Goal: Feedback & Contribution: Submit feedback/report problem

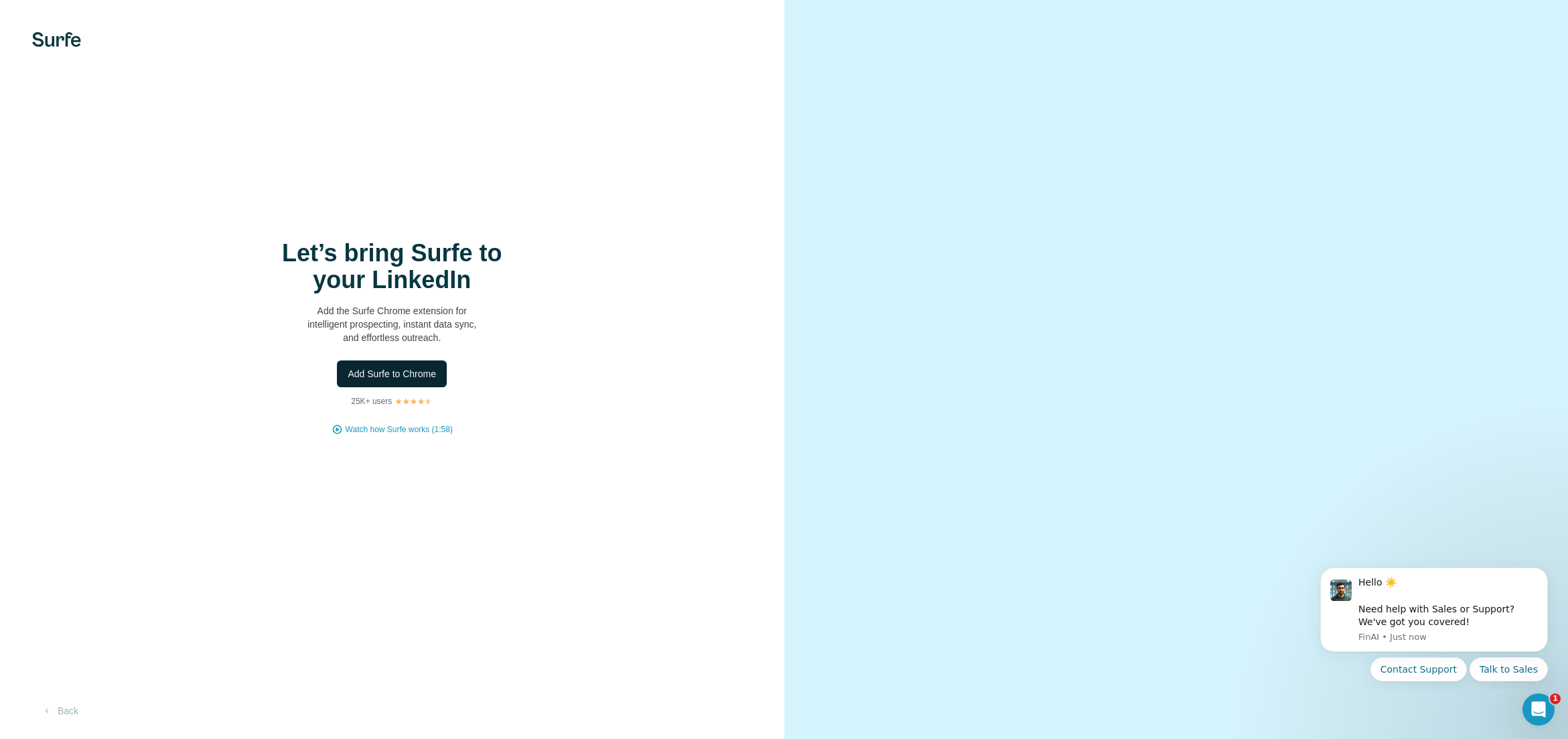
click at [417, 376] on span "Add Surfe to Chrome" at bounding box center [391, 374] width 89 height 13
click at [544, 316] on div "Let’s bring Surfe to your LinkedIn Add the Surfe Chrome extension for intellige…" at bounding box center [392, 337] width 730 height 196
click at [426, 422] on div "Let’s bring Surfe to your LinkedIn Add the Surfe Chrome extension for intellige…" at bounding box center [392, 337] width 730 height 196
click at [400, 432] on span "Watch how Surfe works (1:58)" at bounding box center [399, 429] width 107 height 12
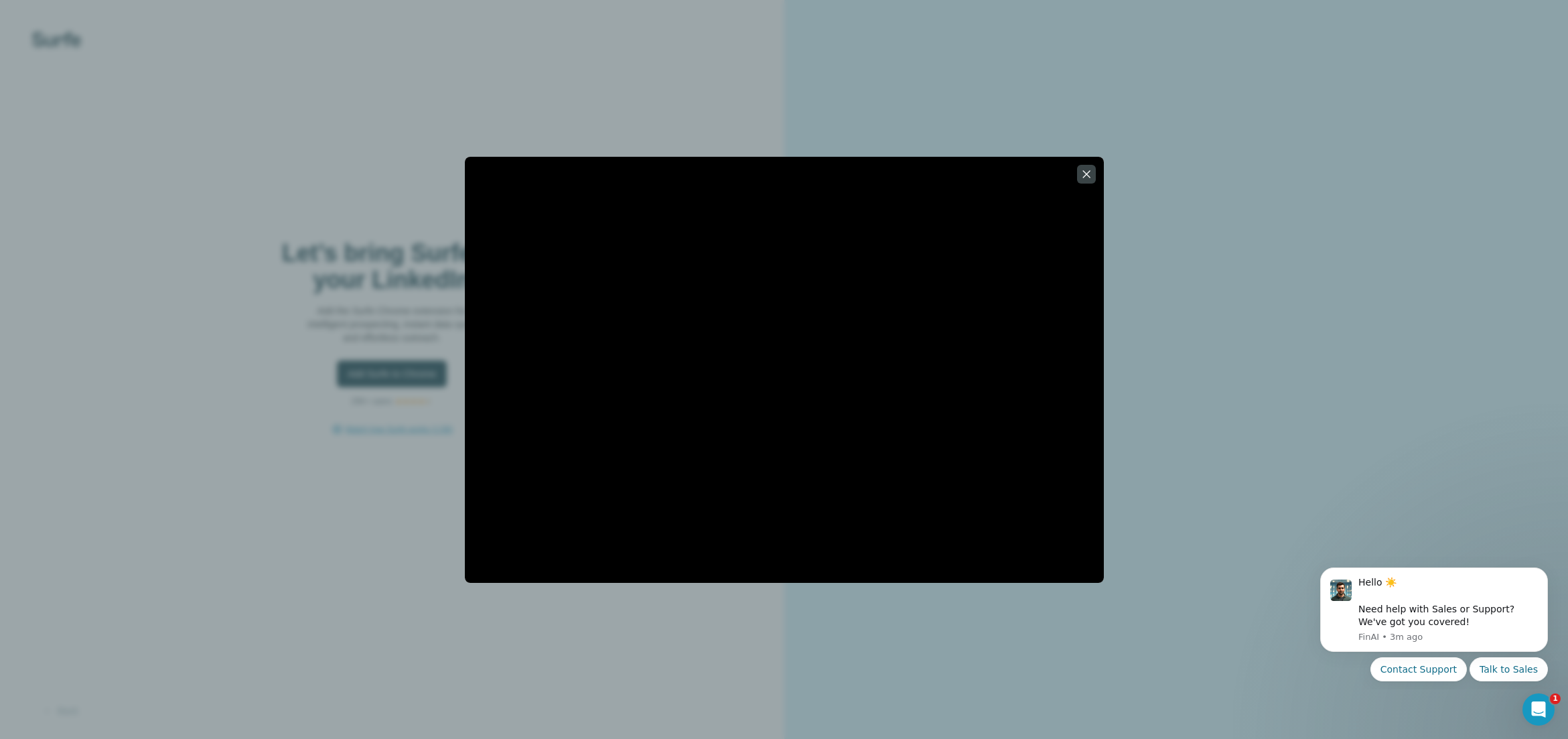
click at [1230, 626] on div at bounding box center [784, 369] width 1568 height 739
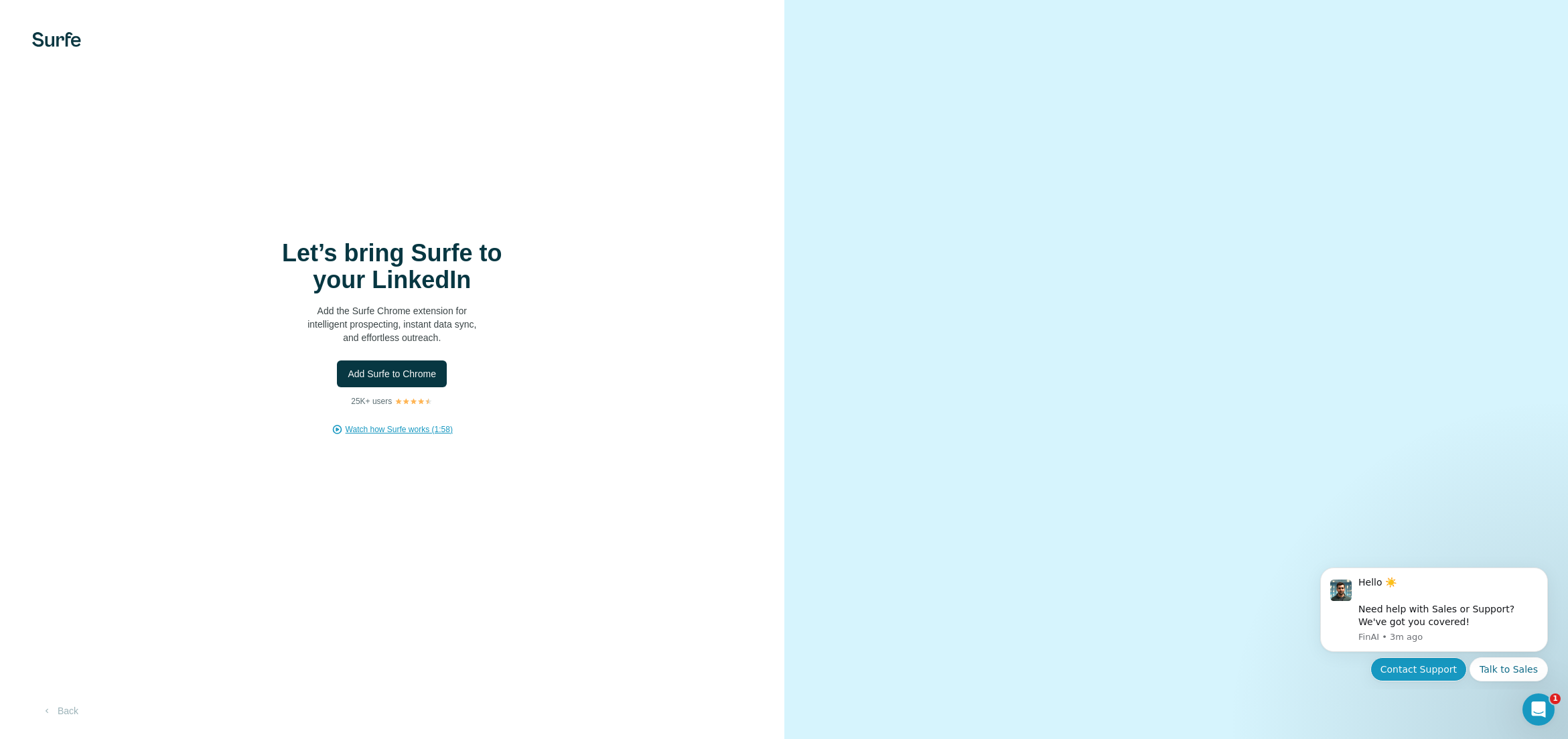
click at [1412, 665] on button "Contact Support" at bounding box center [1419, 669] width 97 height 24
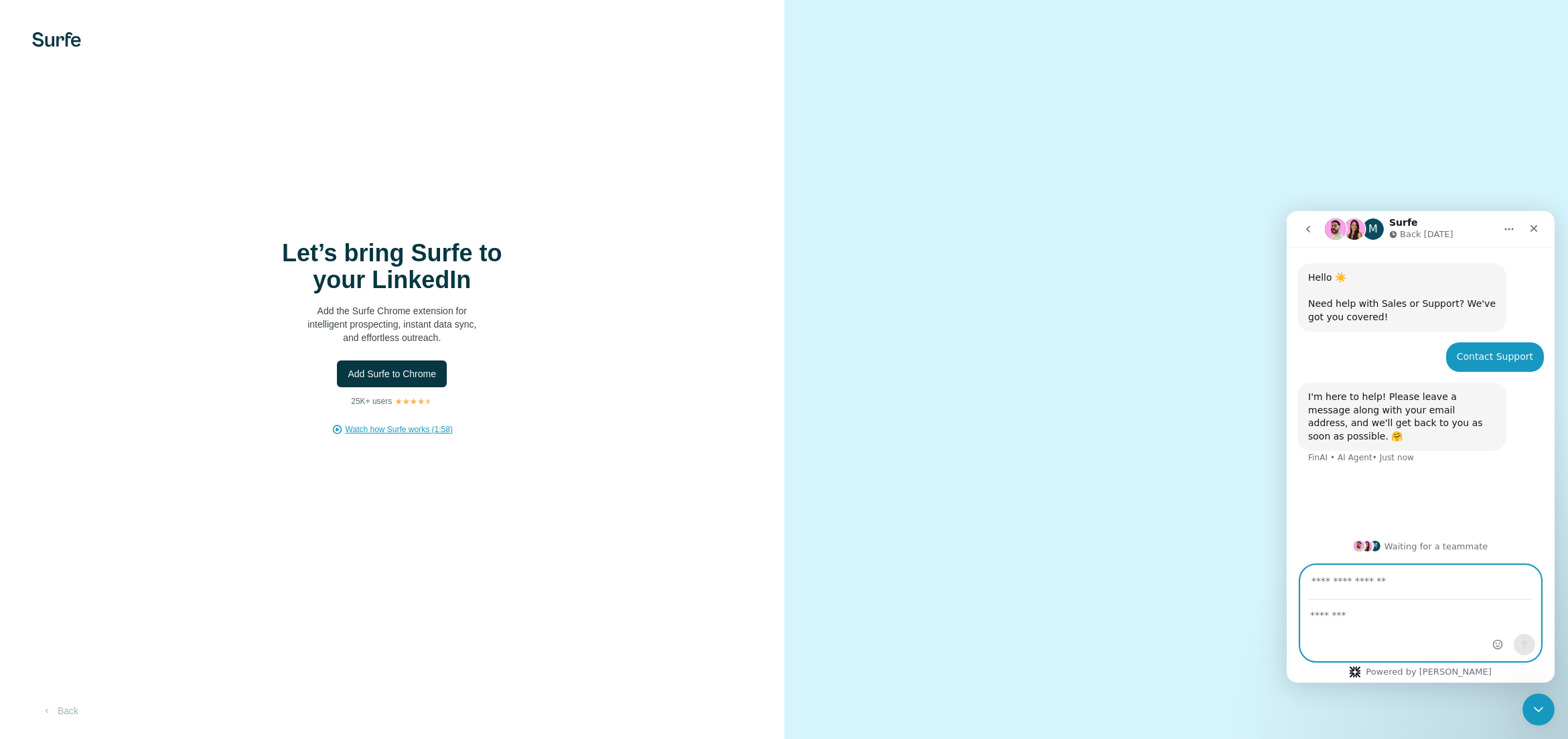
click at [1344, 601] on textarea "Message…" at bounding box center [1420, 611] width 239 height 22
click at [1340, 584] on input "Your email" at bounding box center [1420, 582] width 224 height 34
type input "**********"
click at [1363, 621] on textarea "Message…" at bounding box center [1420, 611] width 239 height 22
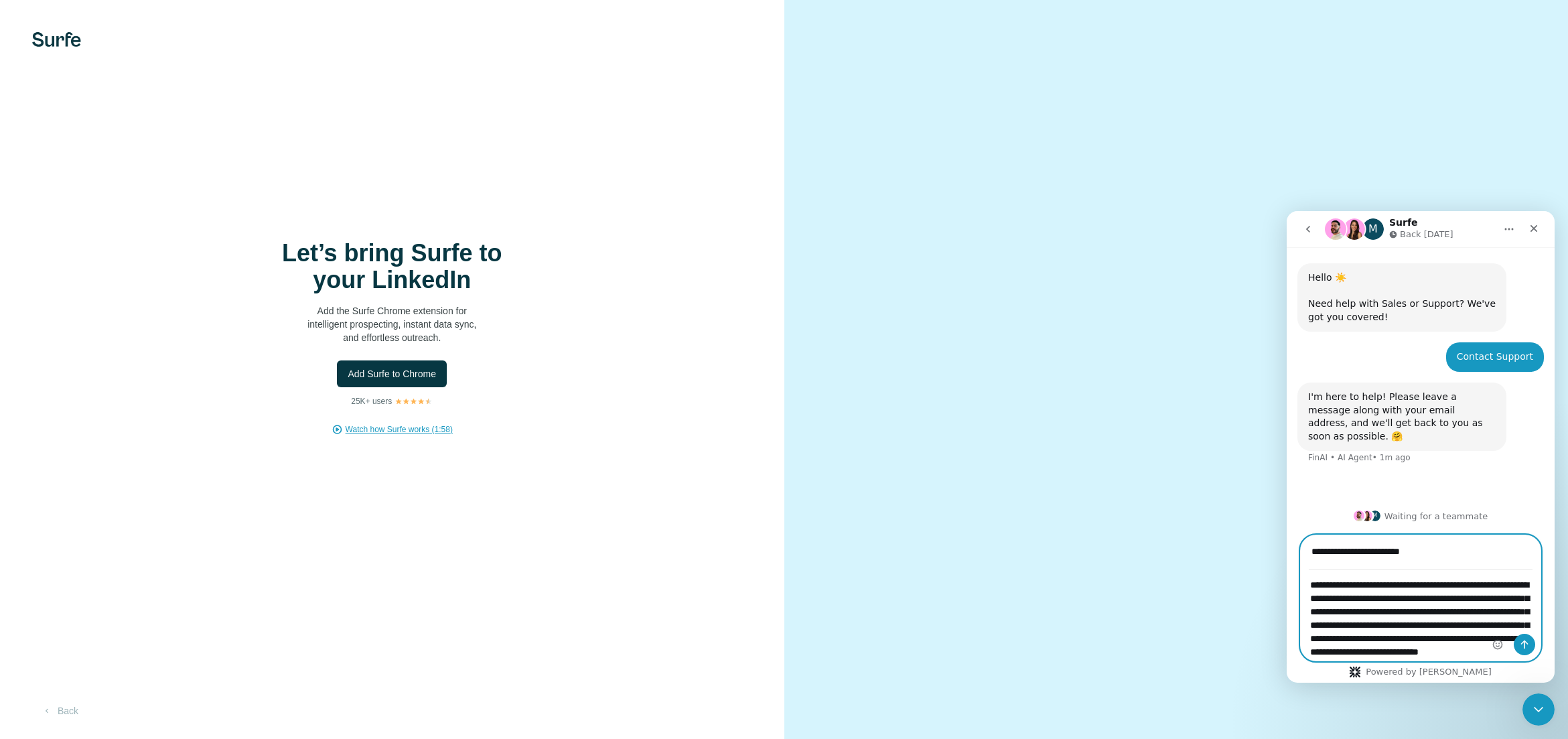
scroll to position [23, 0]
type textarea "**********"
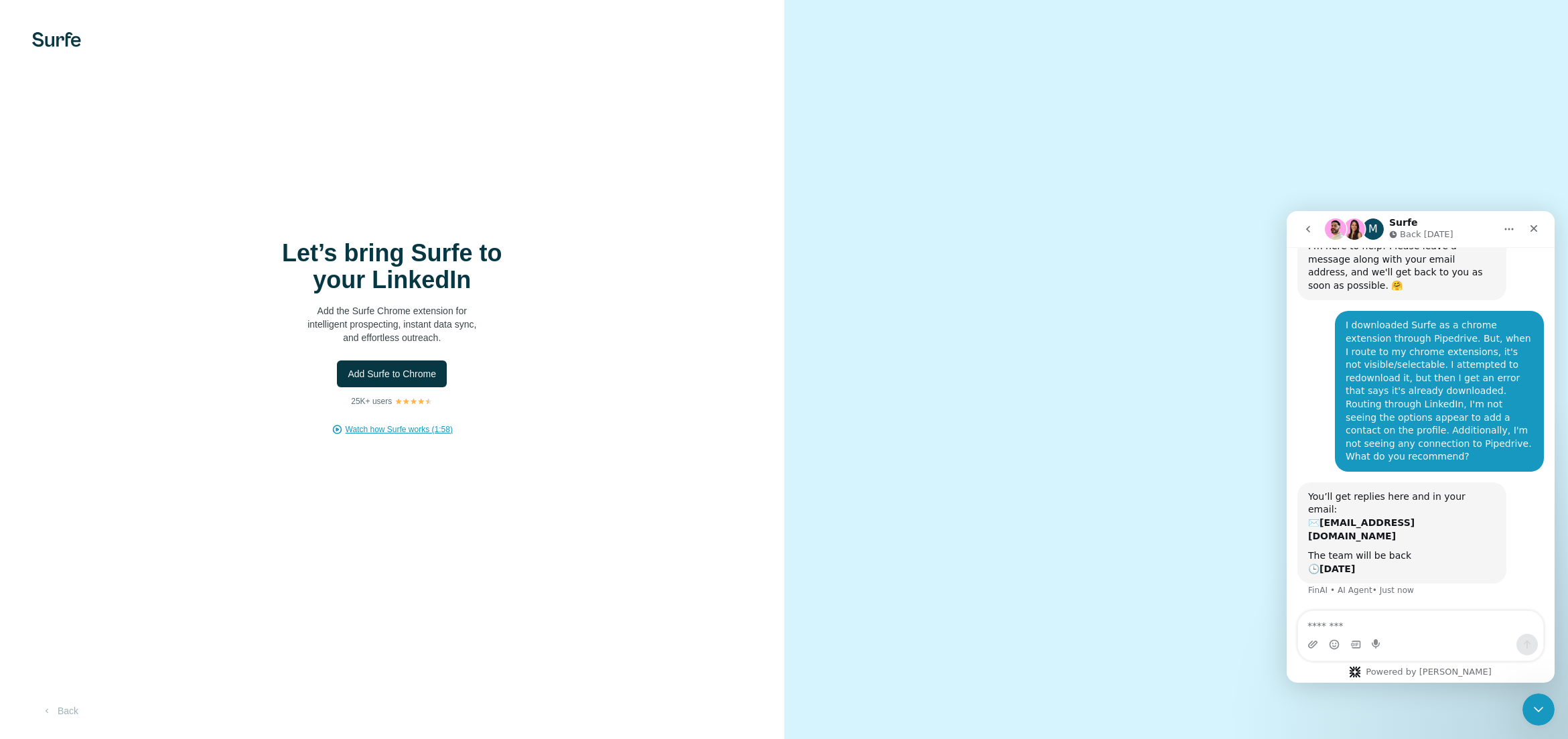
scroll to position [149, 0]
click at [1380, 625] on textarea "Message…" at bounding box center [1420, 623] width 245 height 22
click at [1537, 229] on icon "Close" at bounding box center [1534, 228] width 11 height 11
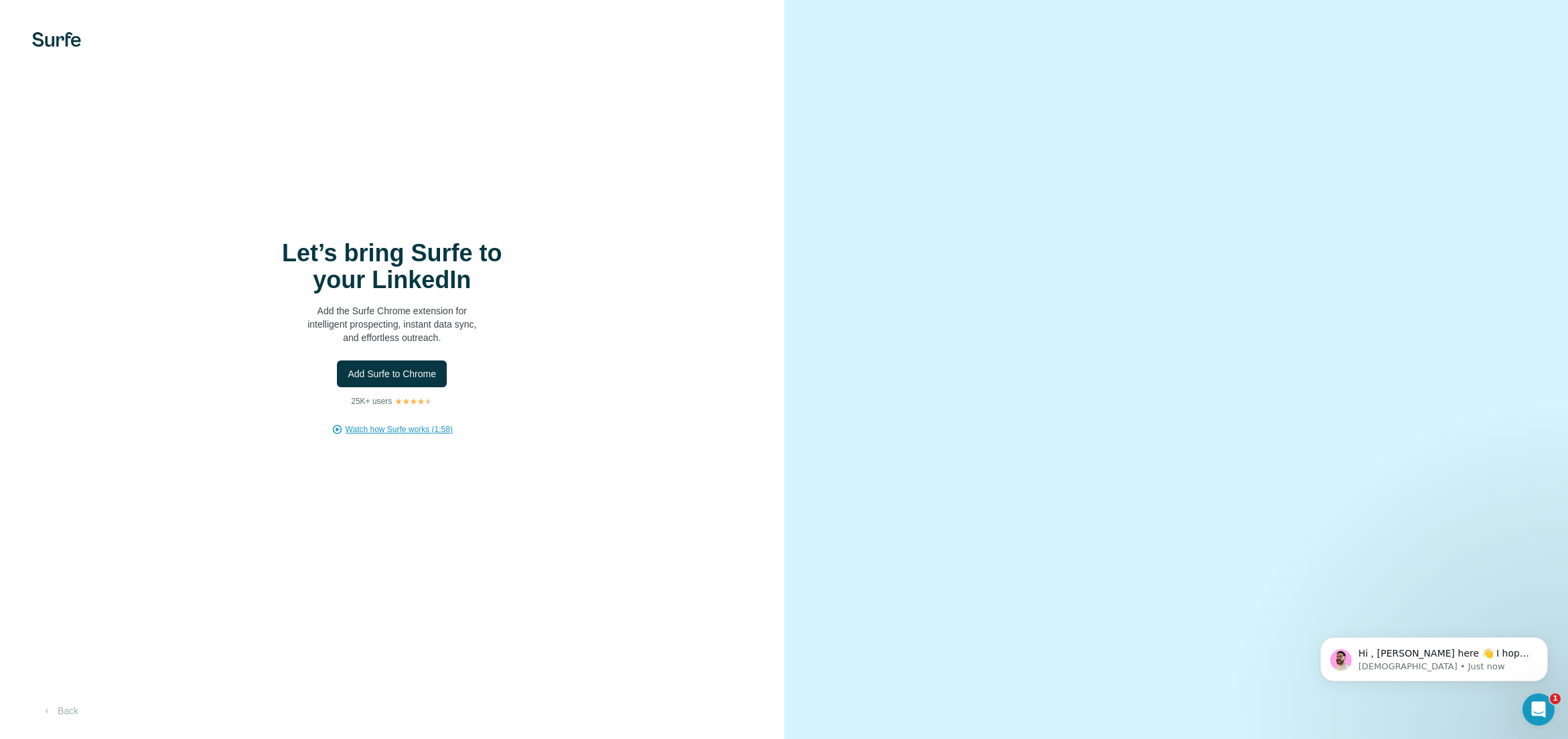
scroll to position [417, 0]
